Goal: Find specific page/section: Find specific page/section

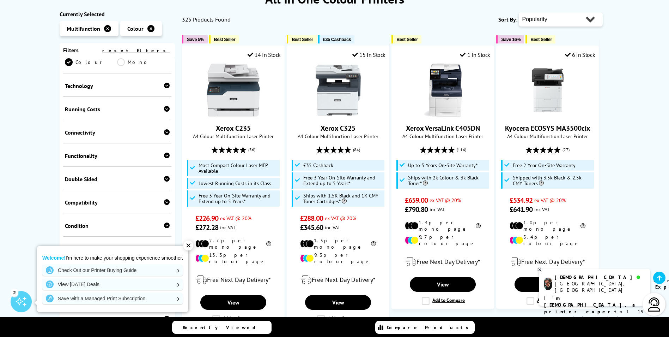
scroll to position [106, 0]
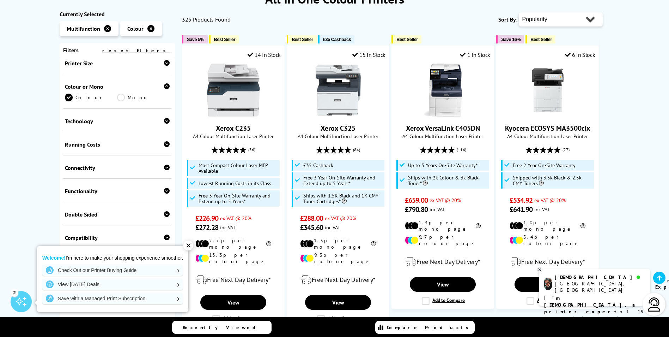
click at [166, 118] on icon at bounding box center [167, 121] width 6 height 6
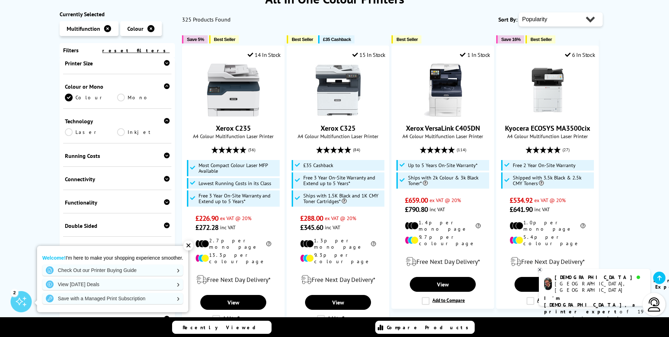
click at [68, 128] on link "Laser" at bounding box center [91, 132] width 53 height 8
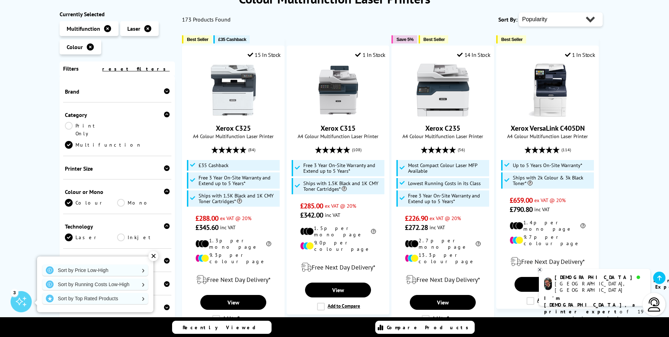
click at [166, 90] on icon at bounding box center [167, 91] width 6 height 6
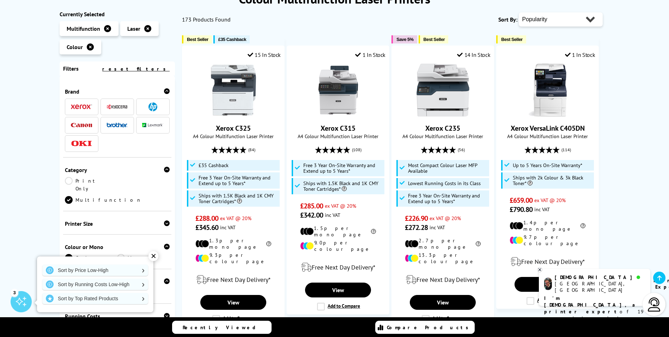
click at [124, 127] on img at bounding box center [117, 124] width 21 height 5
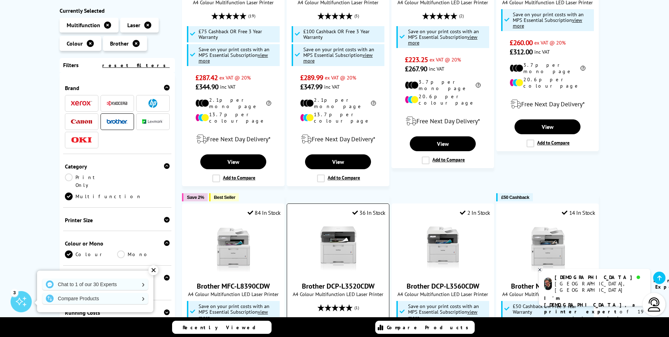
scroll to position [176, 0]
